Goal: Task Accomplishment & Management: Use online tool/utility

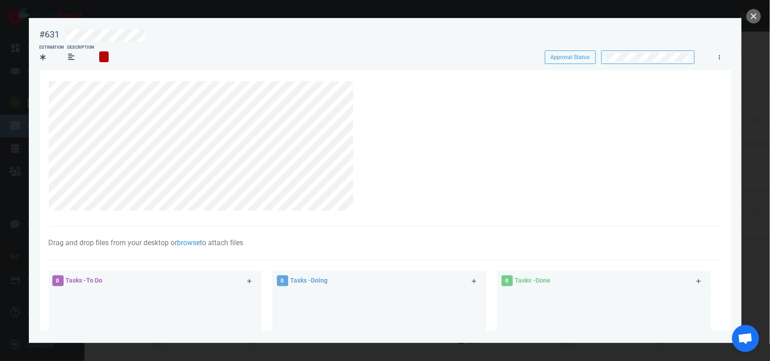
scroll to position [225, 0]
click at [751, 16] on button "close" at bounding box center [753, 16] width 14 height 14
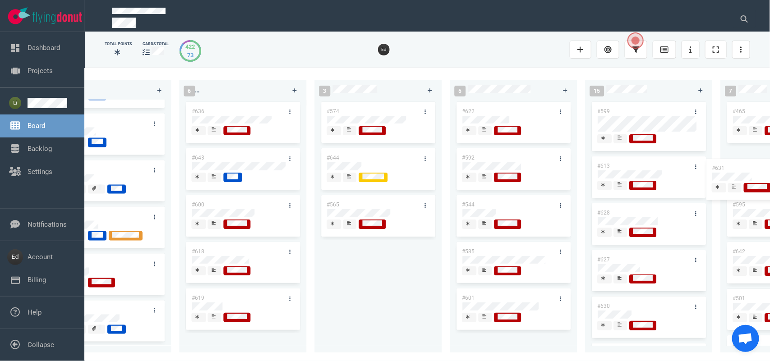
scroll to position [0, 921]
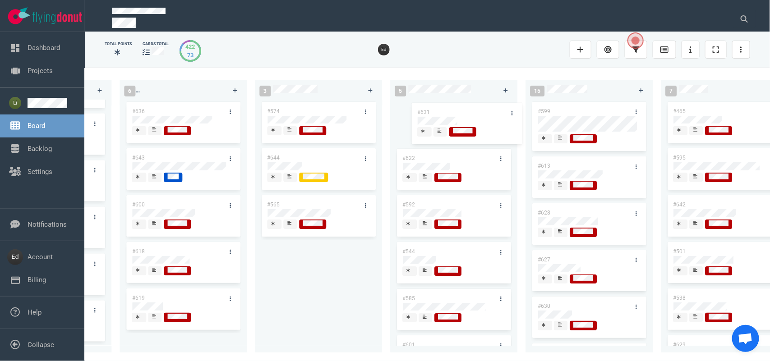
drag, startPoint x: 389, startPoint y: 298, endPoint x: 439, endPoint y: 111, distance: 193.1
click at [439, 111] on div "0 2 #653 #652 12 #641 #639 #634 #635 #608 #611 #602 #603 #548 3 #482 #390 #331 …" at bounding box center [427, 214] width 685 height 293
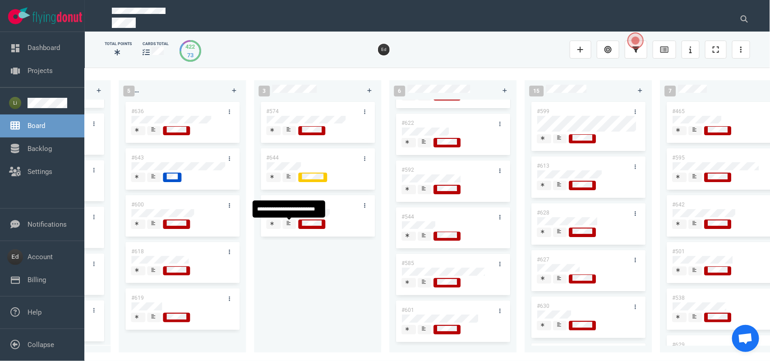
click at [292, 228] on span at bounding box center [289, 224] width 14 height 9
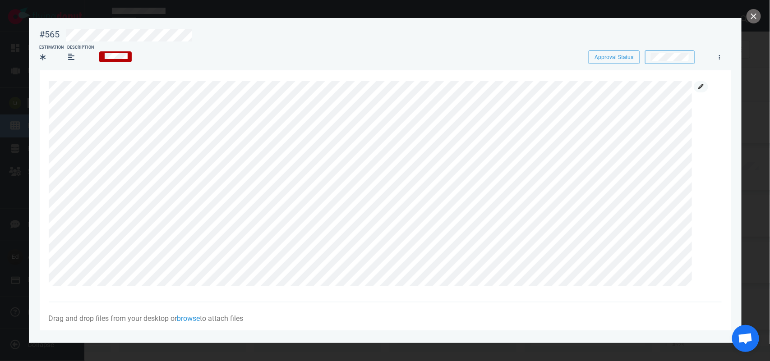
click at [696, 88] on link at bounding box center [700, 86] width 14 height 11
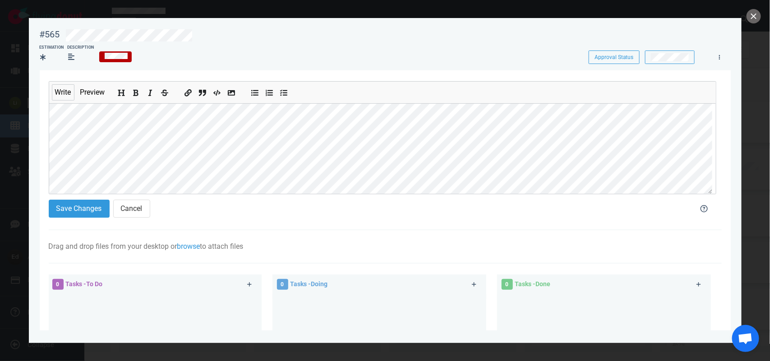
scroll to position [73, 0]
click at [134, 92] on icon "Add bold text" at bounding box center [136, 93] width 7 height 7
click at [74, 201] on button "Save Changes" at bounding box center [79, 209] width 61 height 18
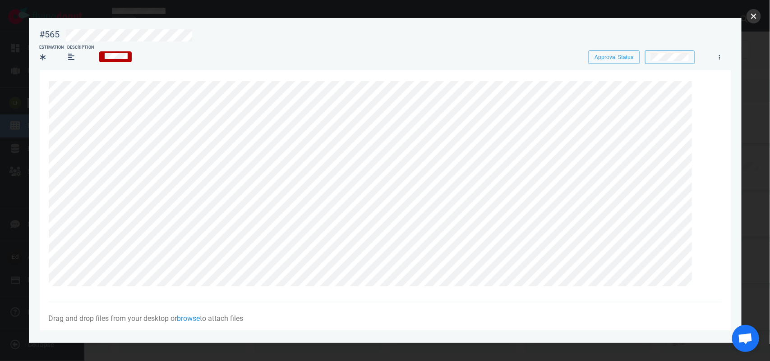
click at [752, 17] on button "close" at bounding box center [753, 16] width 14 height 14
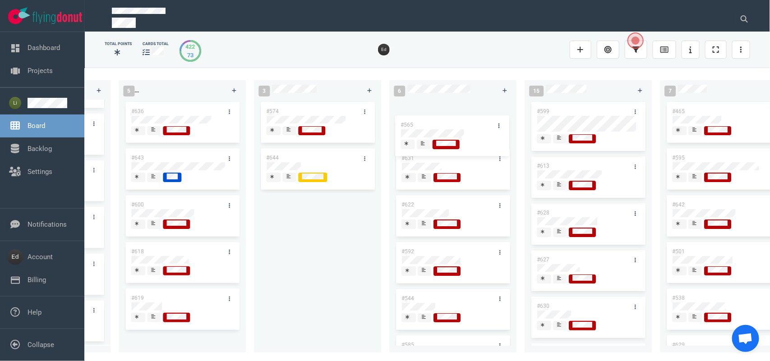
drag, startPoint x: 281, startPoint y: 201, endPoint x: 415, endPoint y: 121, distance: 155.9
click at [415, 120] on div "0 2 #653 #652 12 #641 #639 #634 #635 #608 #611 #602 #603 #548 3 #482 #390 #331 …" at bounding box center [427, 214] width 685 height 293
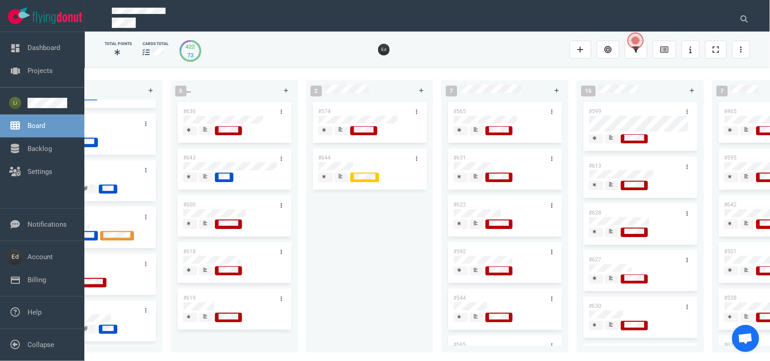
scroll to position [0, 808]
